Goal: Information Seeking & Learning: Compare options

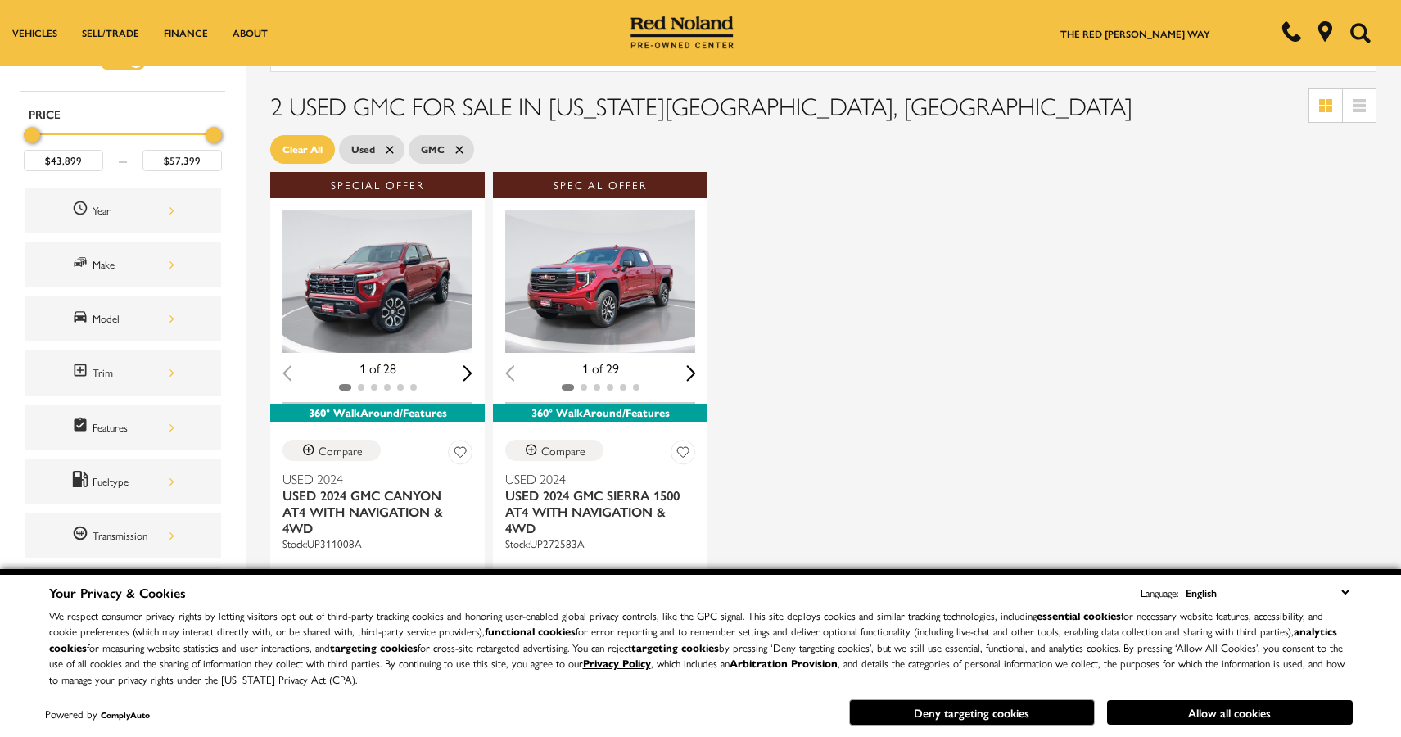
scroll to position [40, 0]
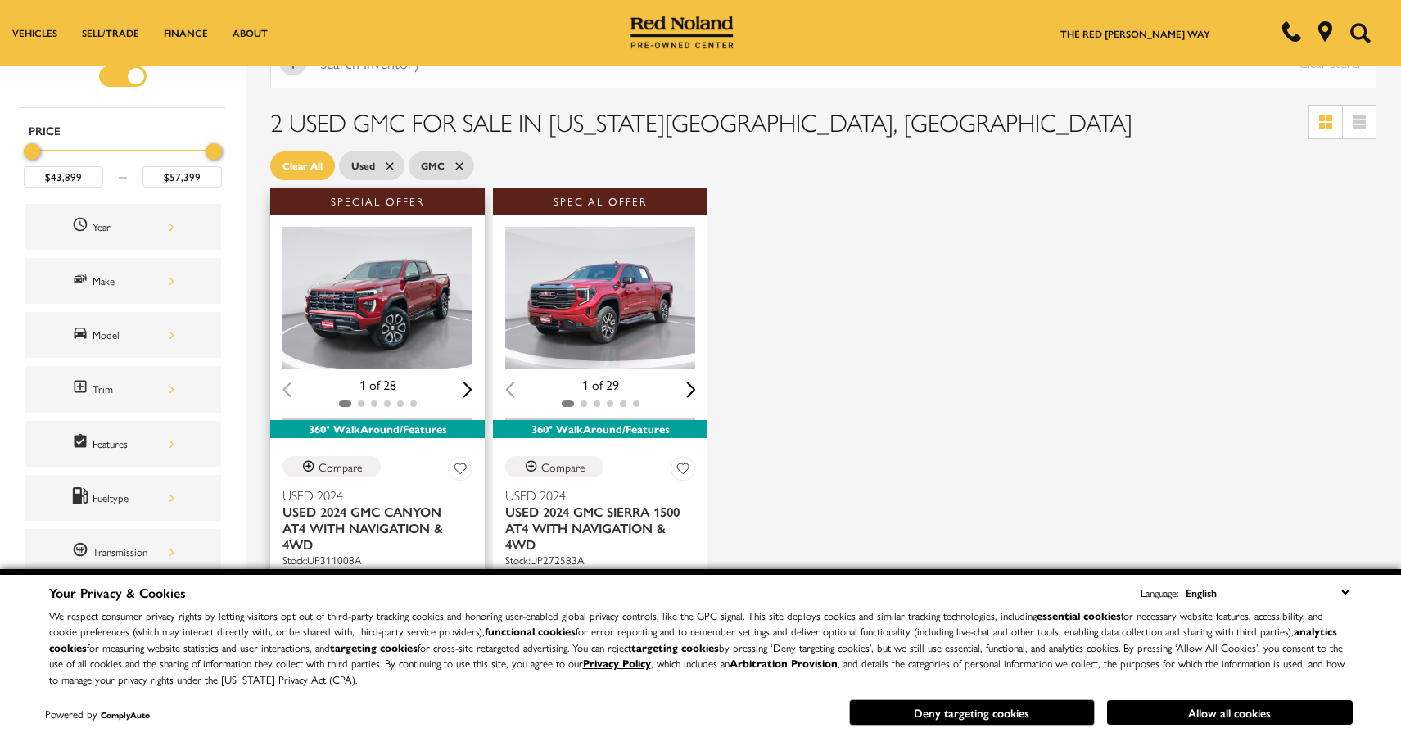
click at [467, 388] on div "Next slide" at bounding box center [468, 390] width 10 height 16
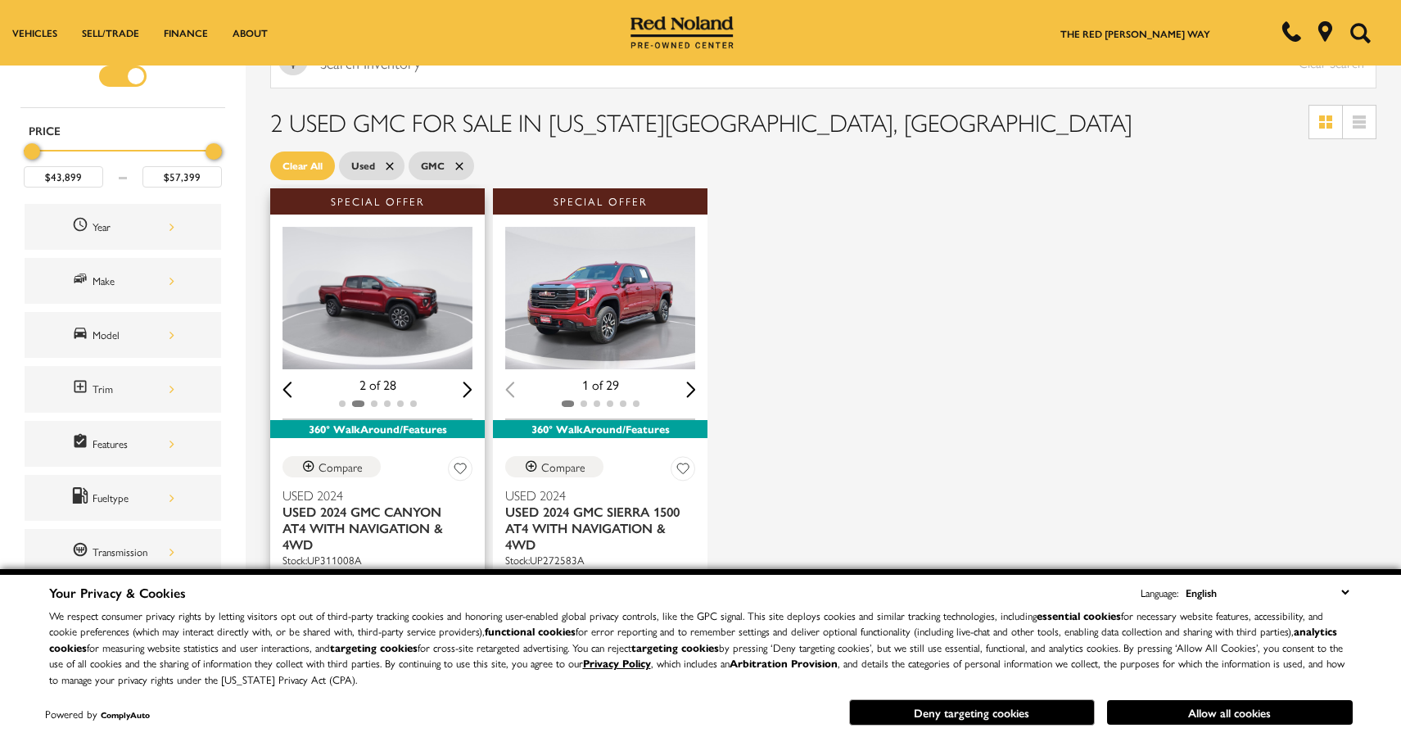
click at [467, 388] on div "Next slide" at bounding box center [468, 390] width 10 height 16
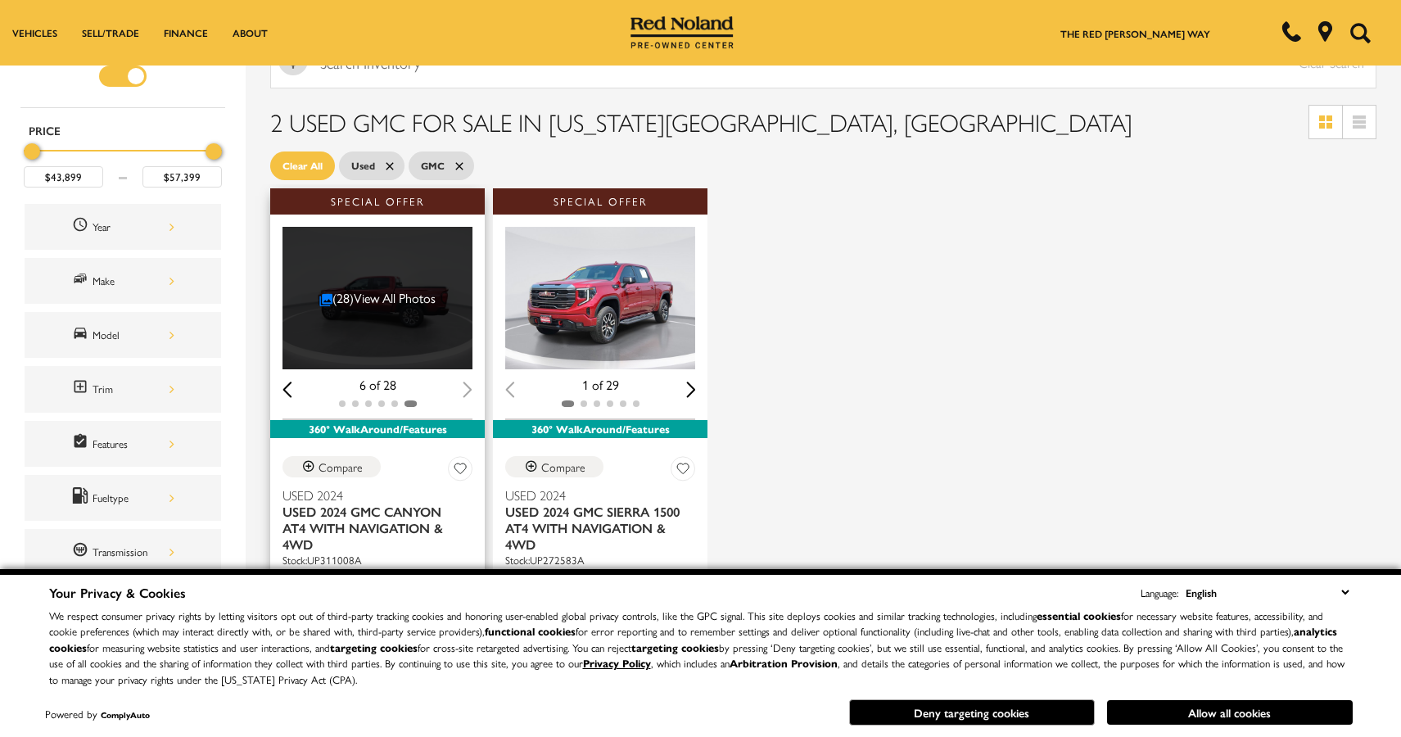
click at [467, 388] on div "6 of 28" at bounding box center [377, 385] width 190 height 18
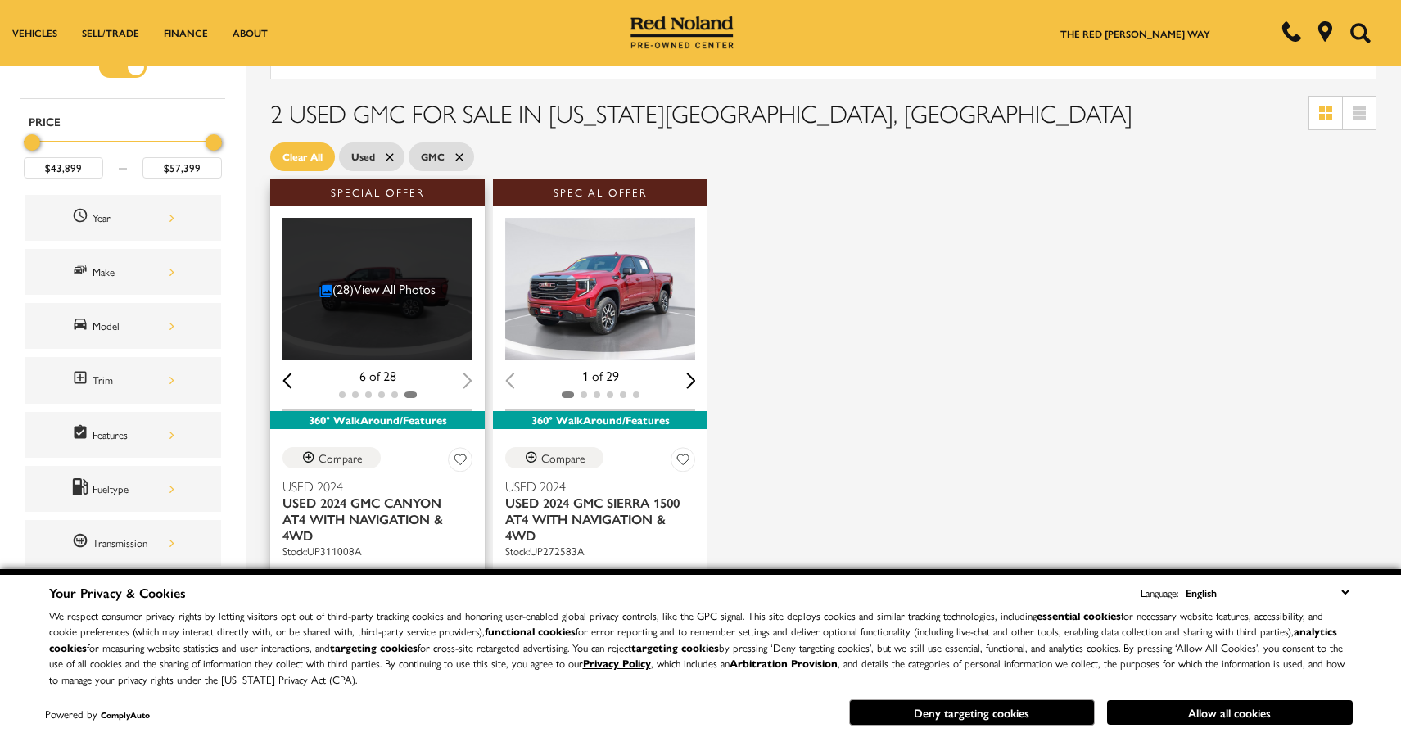
scroll to position [0, 0]
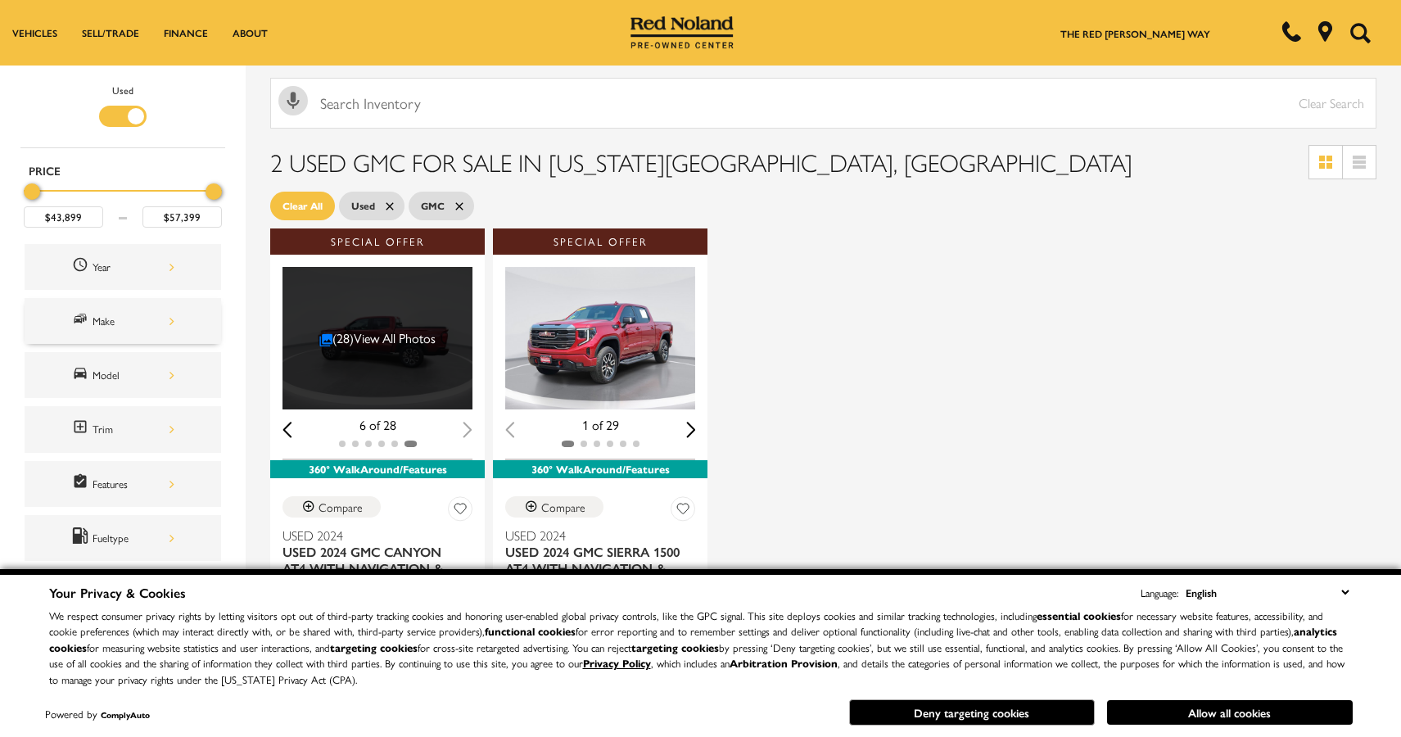
click at [169, 319] on div "Make" at bounding box center [134, 321] width 82 height 18
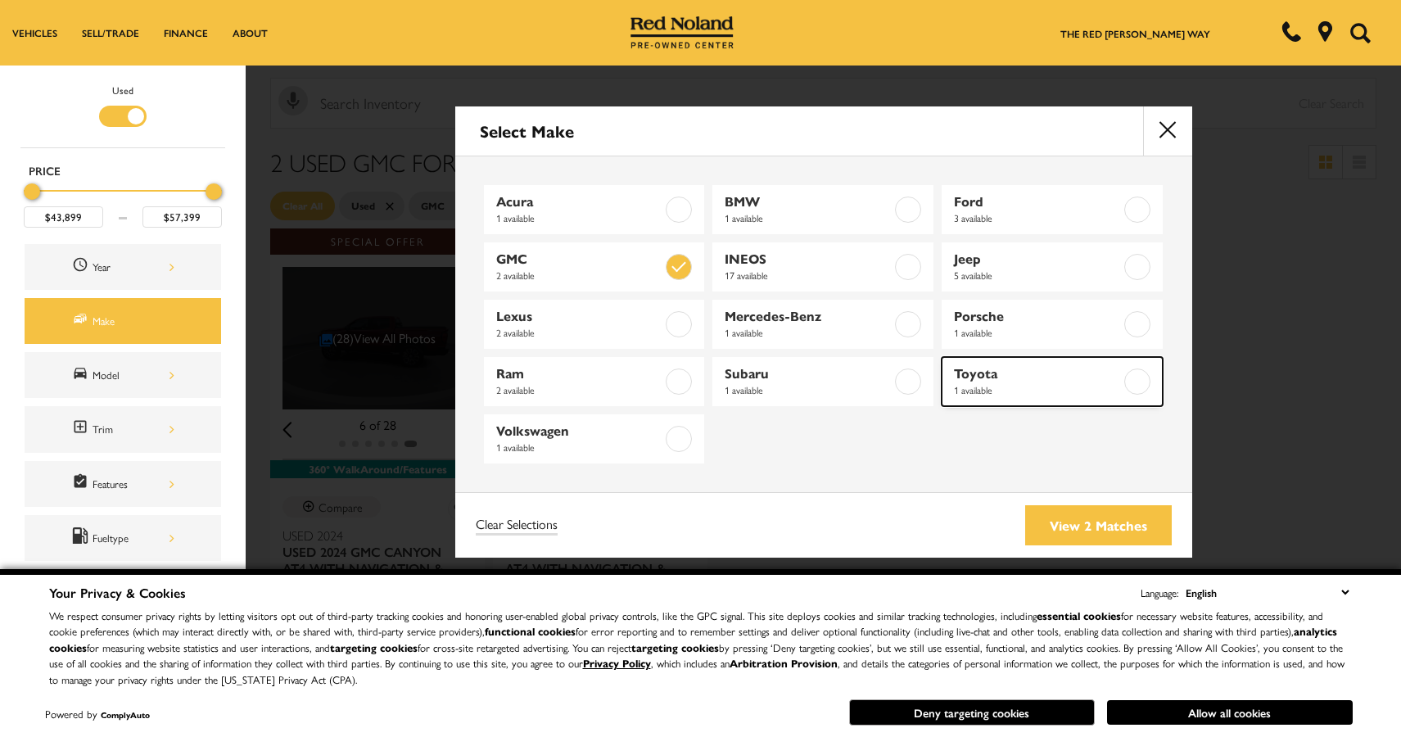
click at [1145, 378] on label at bounding box center [1137, 381] width 26 height 26
checkbox input "true"
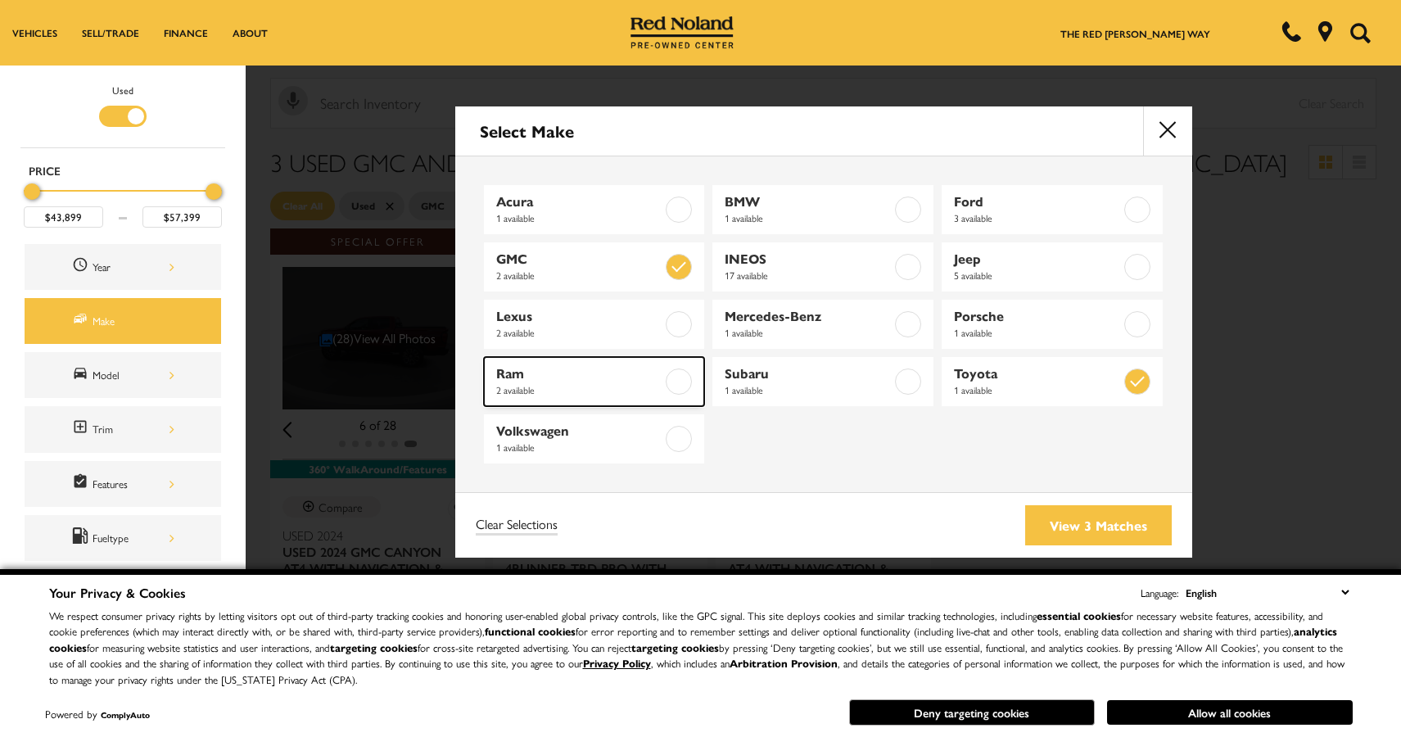
click at [680, 383] on label at bounding box center [679, 381] width 26 height 26
type input "$64,793"
checkbox input "true"
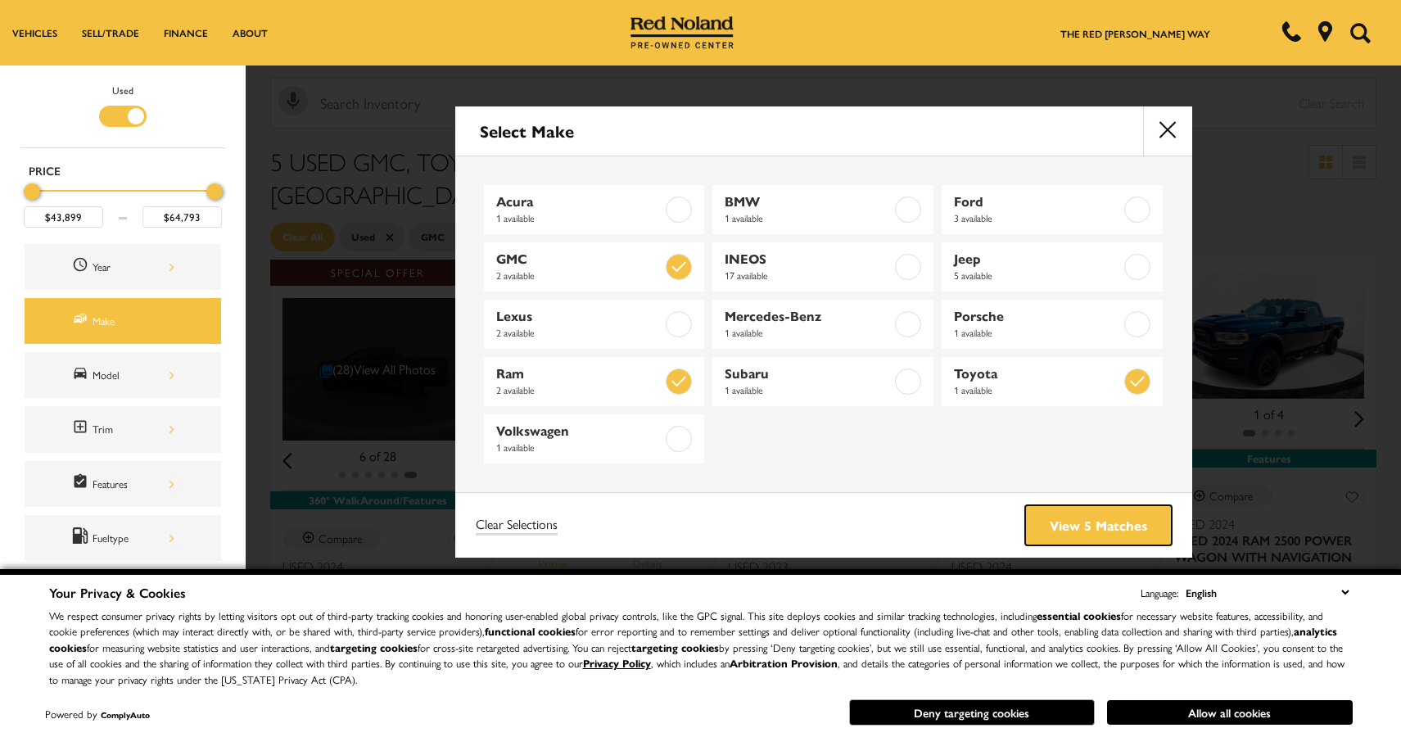
click at [1129, 524] on link "View 5 Matches" at bounding box center [1098, 525] width 147 height 40
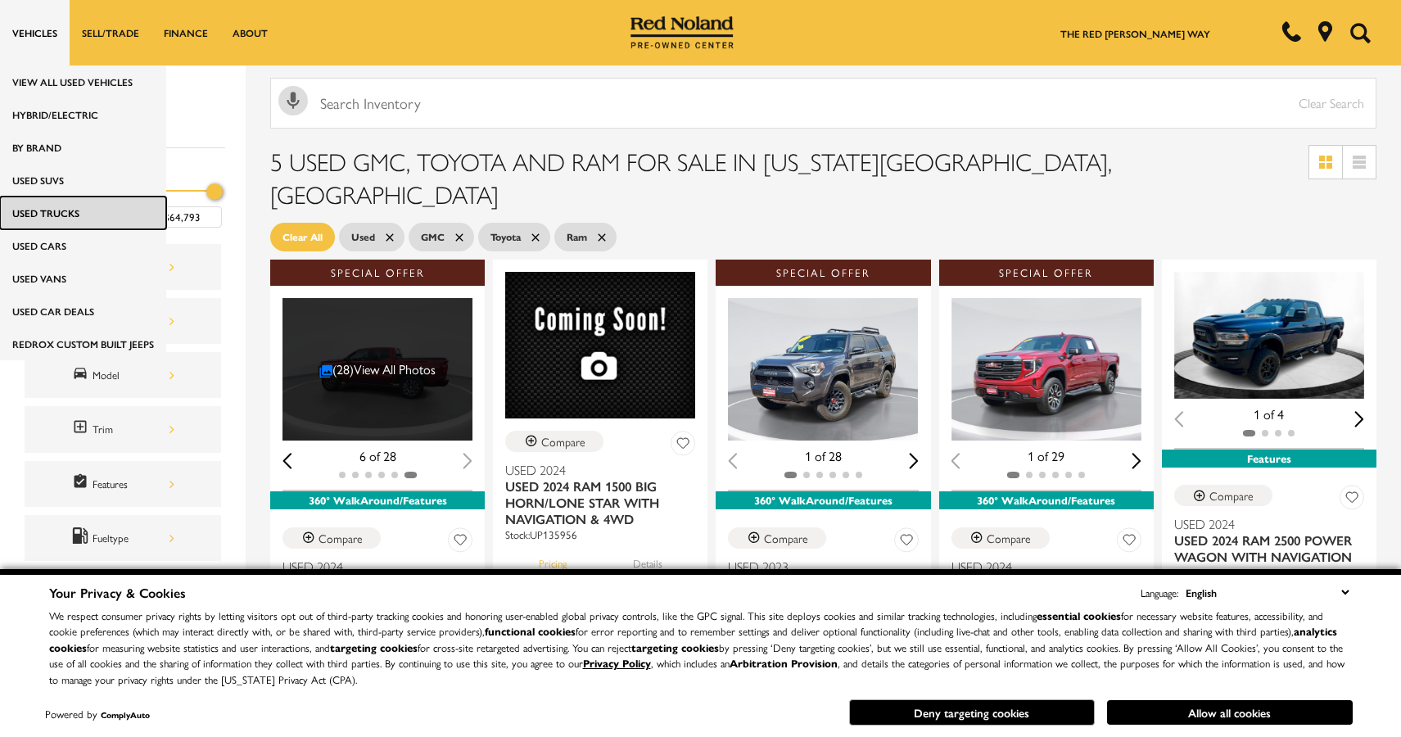
click at [20, 218] on link "Used Trucks" at bounding box center [83, 212] width 166 height 33
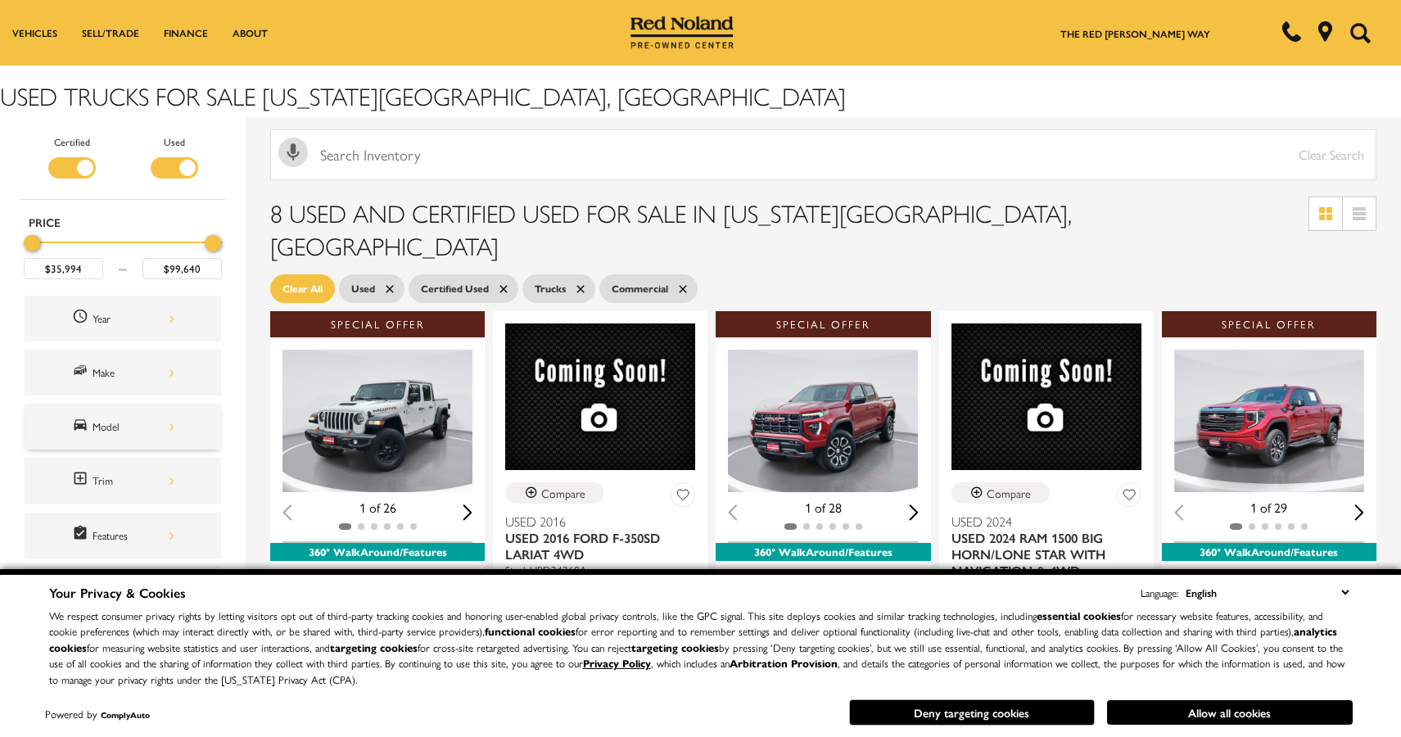
click at [162, 420] on div "Model" at bounding box center [134, 427] width 82 height 18
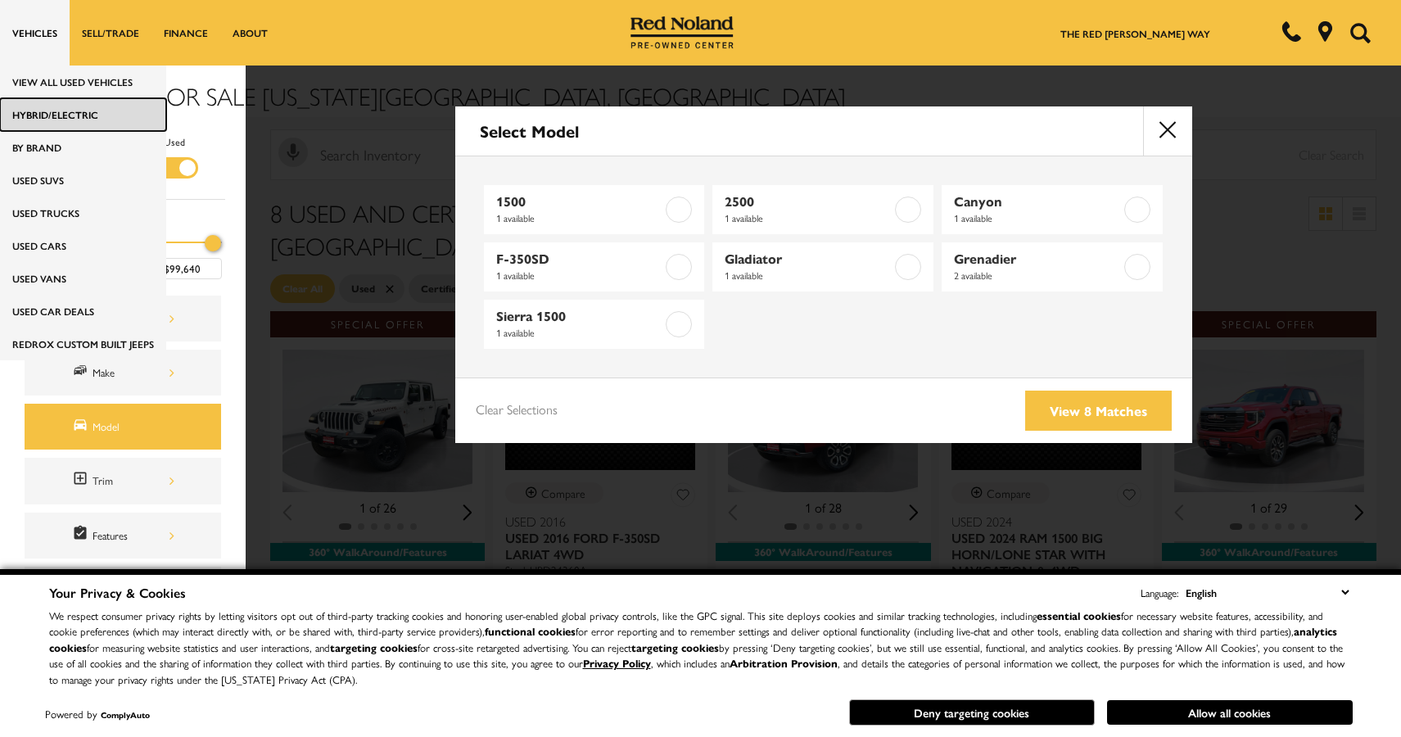
click at [19, 114] on link "HYBRID/ELECTRIC" at bounding box center [83, 114] width 166 height 33
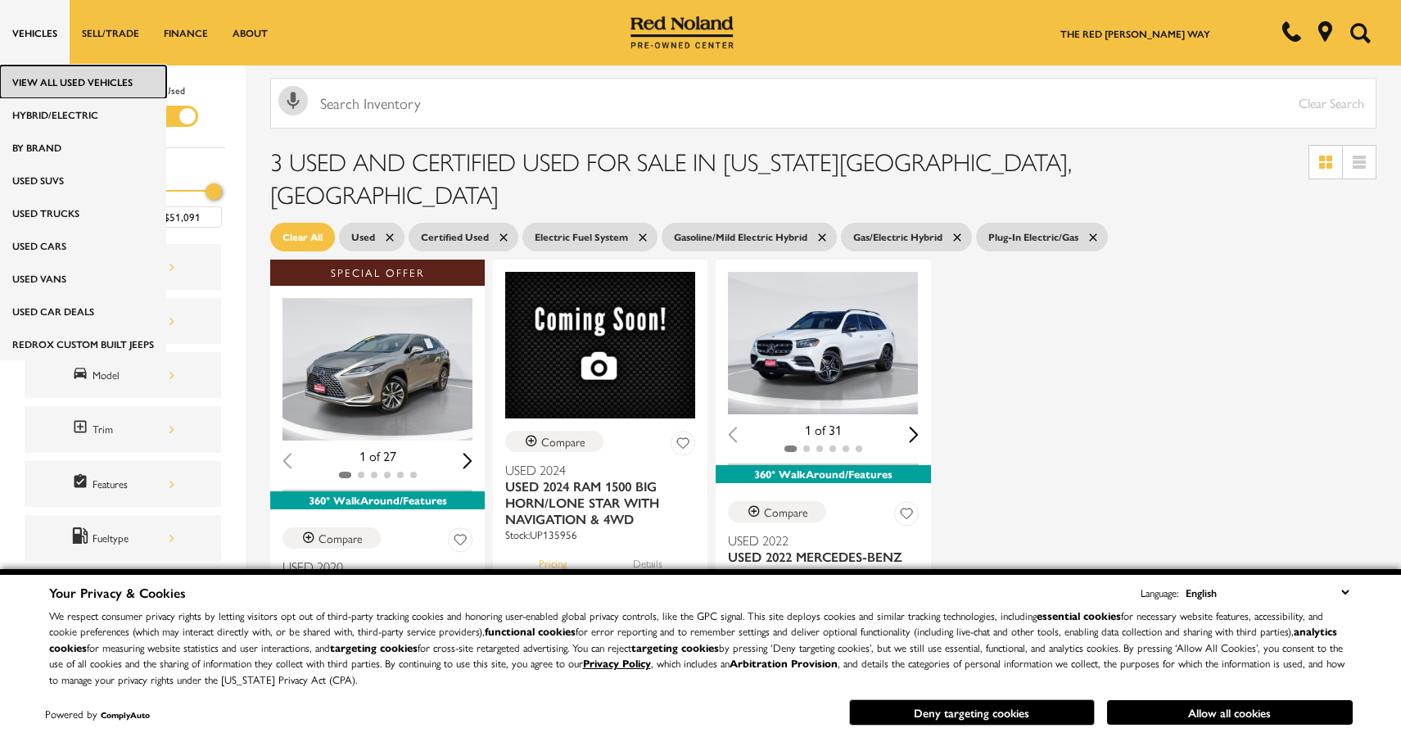
click at [18, 82] on link "View All Used Vehicles" at bounding box center [83, 81] width 166 height 33
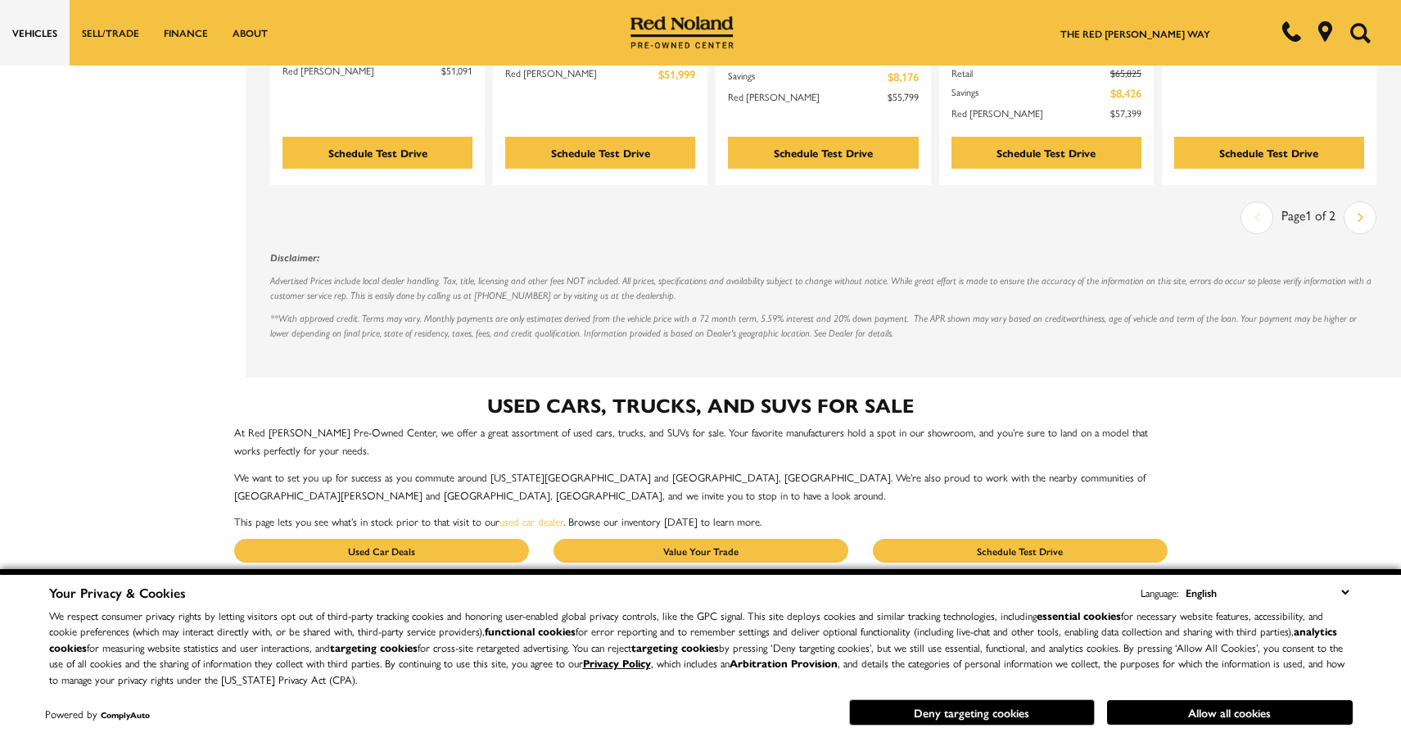
scroll to position [2427, 0]
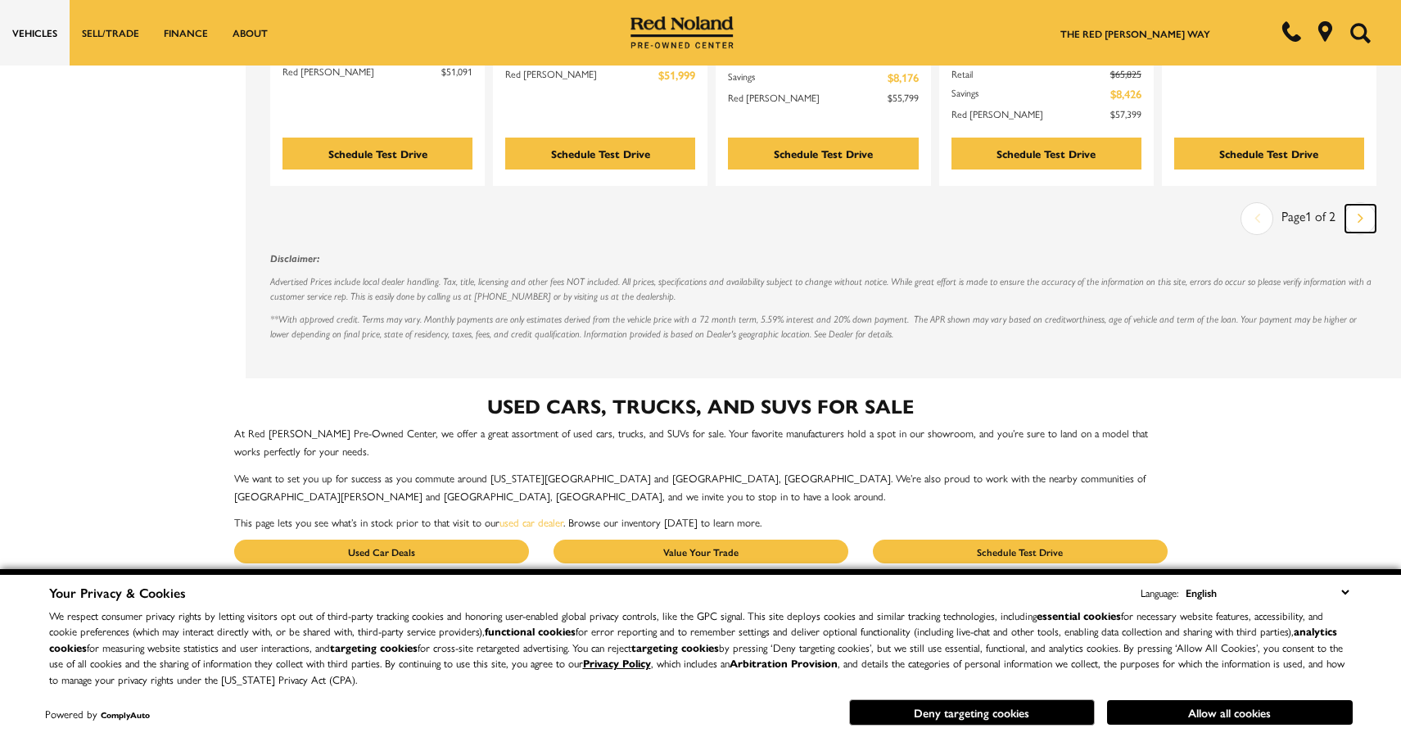
click at [1358, 205] on icon "next page" at bounding box center [1360, 218] width 6 height 26
